Goal: Task Accomplishment & Management: Complete application form

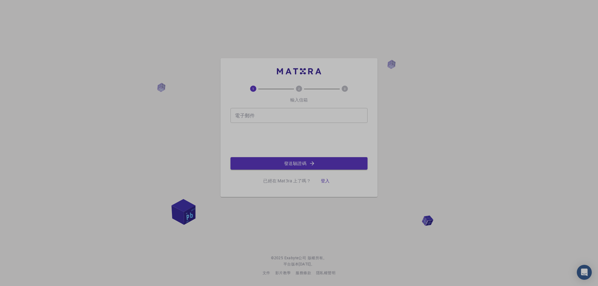
click at [268, 114] on input "電子郵件" at bounding box center [298, 115] width 137 height 15
type input "[EMAIL_ADDRESS][DOMAIN_NAME]"
click at [289, 163] on font "發送驗證碼" at bounding box center [295, 163] width 22 height 6
click at [252, 112] on input "電子郵件" at bounding box center [298, 115] width 137 height 15
type input "[EMAIL_ADDRESS][DOMAIN_NAME]"
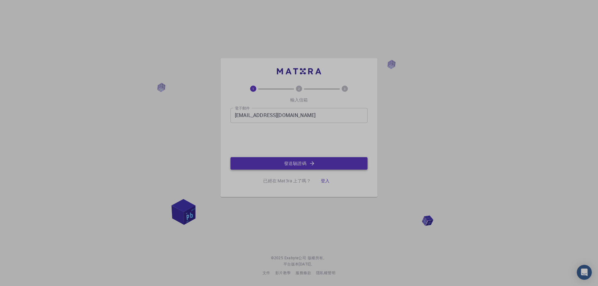
click at [298, 164] on font "發送驗證碼" at bounding box center [295, 163] width 22 height 6
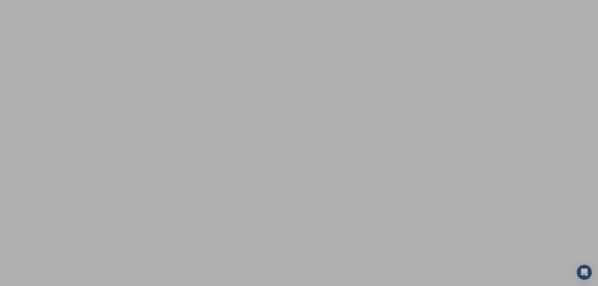
click at [211, 77] on body "原文 為這個翻譯評分 你的意見回饋將用於協助改善 Google 翻譯品質" at bounding box center [299, 143] width 598 height 286
click at [584, 270] on icon "開啟 Intercom Messenger" at bounding box center [583, 272] width 7 height 8
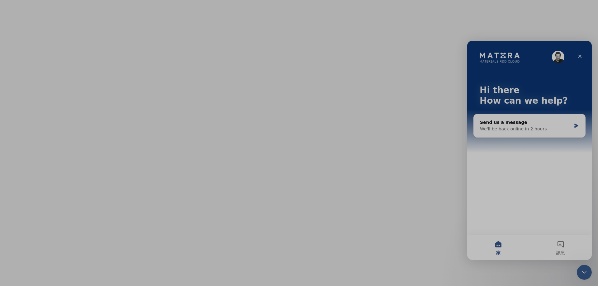
click at [385, 180] on body "原文 為這個翻譯評分 你的意見回饋將用於協助改善 Google 翻譯品質" at bounding box center [299, 143] width 598 height 286
drag, startPoint x: 315, startPoint y: 148, endPoint x: 312, endPoint y: 146, distance: 3.8
click at [314, 148] on body "原文 為這個翻譯評分 你的意見回饋將用於協助改善 Google 翻譯品質" at bounding box center [299, 143] width 598 height 286
click at [308, 143] on body "原文 為這個翻譯評分 你的意見回饋將用於協助改善 Google 翻譯品質" at bounding box center [299, 143] width 598 height 286
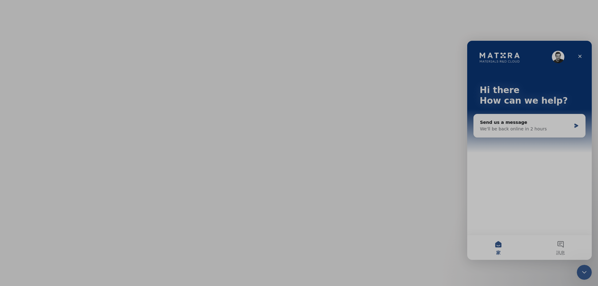
click at [292, 72] on body "原文 為這個翻譯評分 你的意見回饋將用於協助改善 Google 翻譯品質" at bounding box center [299, 143] width 598 height 286
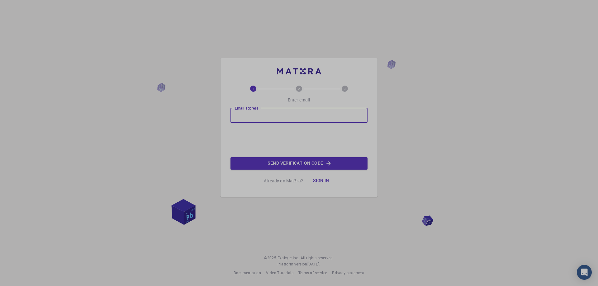
click at [246, 108] on div "Email address Email address" at bounding box center [298, 115] width 137 height 15
type input "n36131328@gs.ncku.edu.tw"
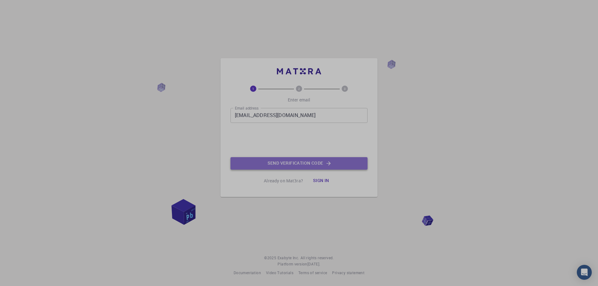
click at [285, 161] on button "Send verification code" at bounding box center [298, 163] width 137 height 12
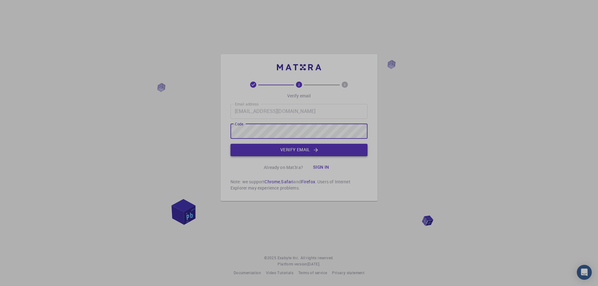
click at [292, 151] on button "Verify email" at bounding box center [298, 150] width 137 height 12
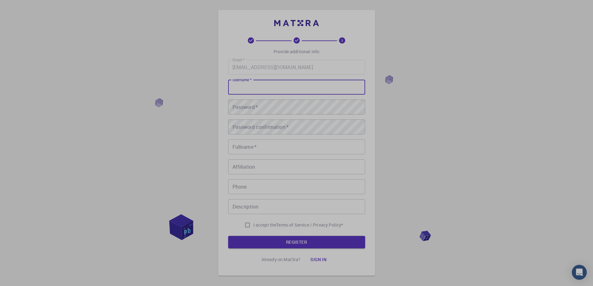
click at [278, 89] on input "username   *" at bounding box center [296, 87] width 137 height 15
type input "c"
type input "黃子綺"
drag, startPoint x: 257, startPoint y: 89, endPoint x: 222, endPoint y: 85, distance: 35.7
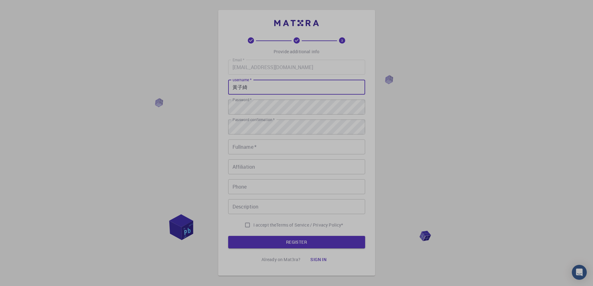
click at [222, 85] on div "3 Provide additional info Email   * n36131328@gs.ncku.edu.tw Email   * username…" at bounding box center [296, 143] width 157 height 266
click at [265, 149] on input "Fullname   *" at bounding box center [296, 146] width 137 height 15
paste input "黃子綺"
type input "黃子綺"
click at [260, 170] on input "Affiliation" at bounding box center [296, 166] width 137 height 15
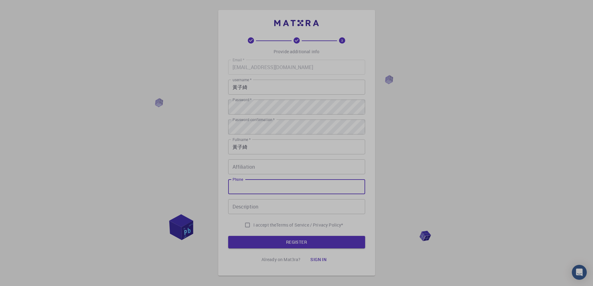
click at [249, 181] on input "Phone" at bounding box center [296, 186] width 137 height 15
click at [261, 170] on input "Affiliation" at bounding box center [296, 166] width 137 height 15
click at [261, 186] on input "Phone" at bounding box center [296, 186] width 137 height 15
type input "0983416400"
click at [242, 222] on input "I accept the Terms of Service / Privacy Policy *" at bounding box center [248, 225] width 12 height 12
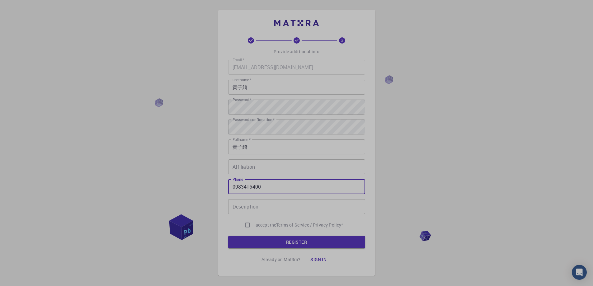
checkbox input "true"
click at [269, 236] on form "Email   * n36131328@gs.ncku.edu.tw Email   * username   * 黃子綺 username   * Pass…" at bounding box center [296, 154] width 137 height 189
click at [268, 241] on button "REGISTER" at bounding box center [296, 242] width 137 height 12
